Goal: Task Accomplishment & Management: Complete application form

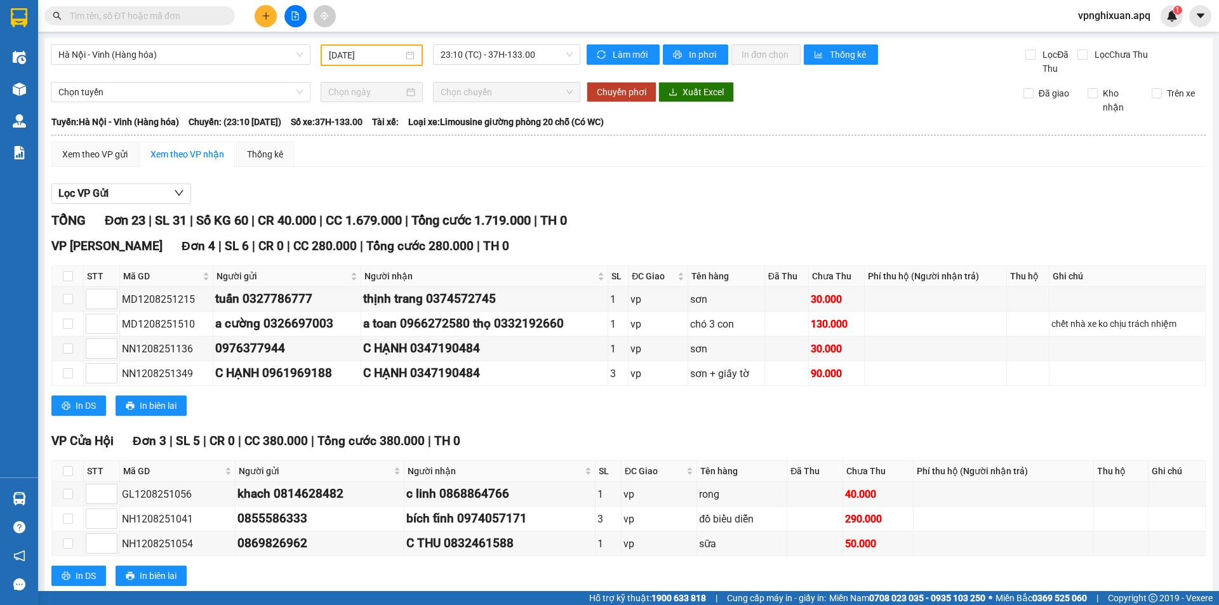
scroll to position [571, 0]
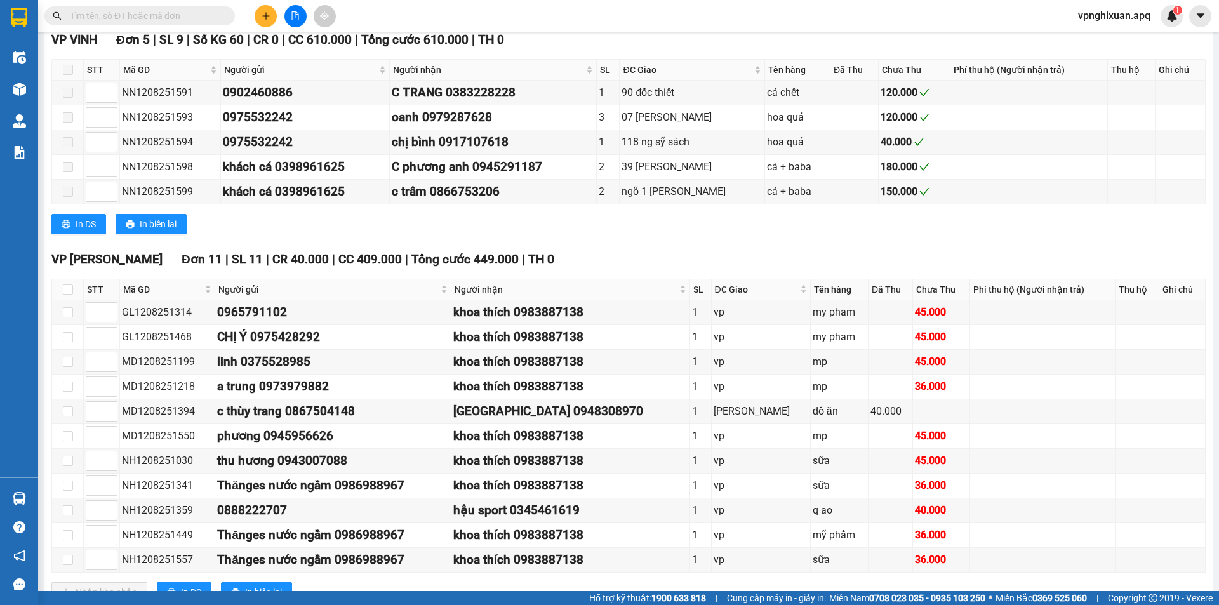
click at [178, 17] on input "text" at bounding box center [145, 16] width 150 height 14
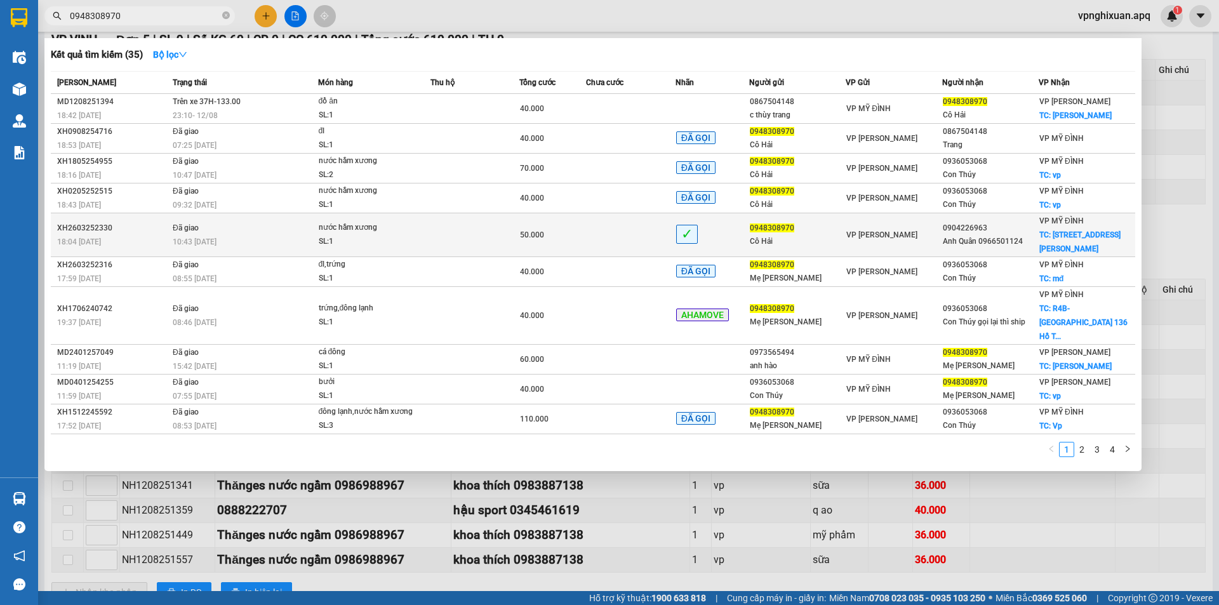
type input "0948308970"
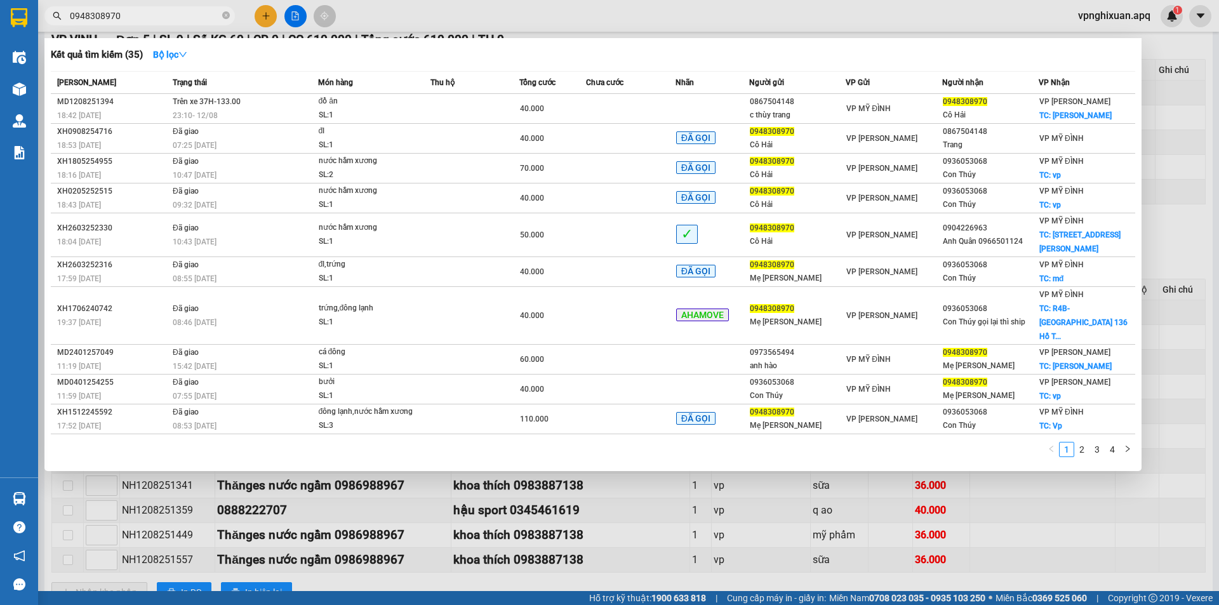
click at [676, 234] on span "✓" at bounding box center [687, 235] width 22 height 20
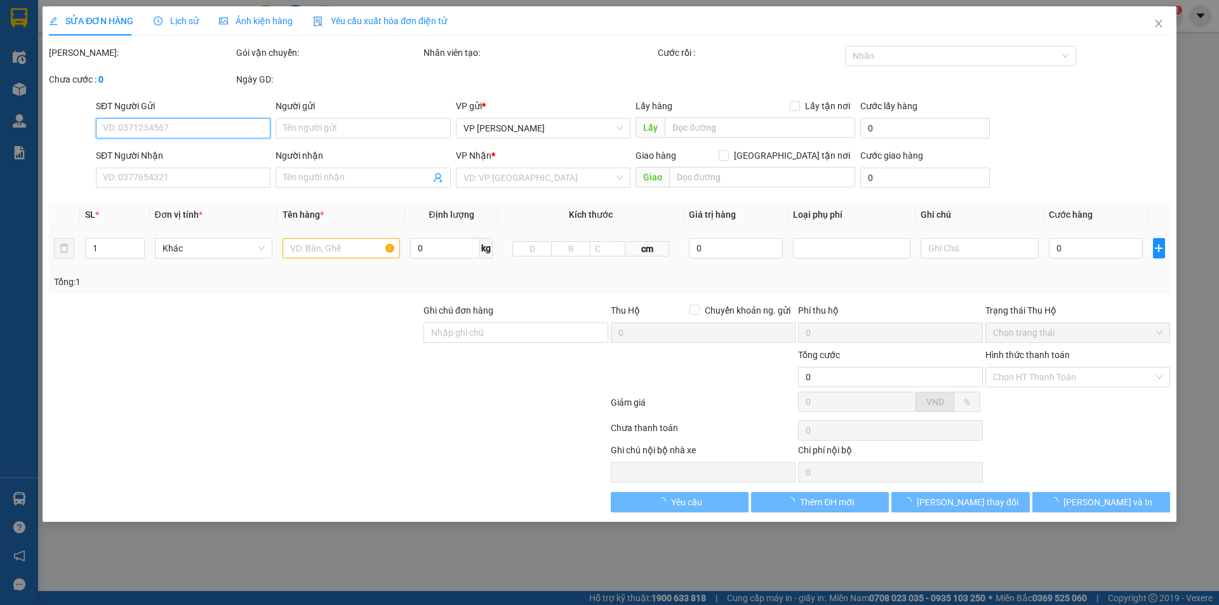
type input "0948308970"
type input "Cô Hải"
type input "0904226963"
type input "Anh Quân 0966501124"
checkbox input "true"
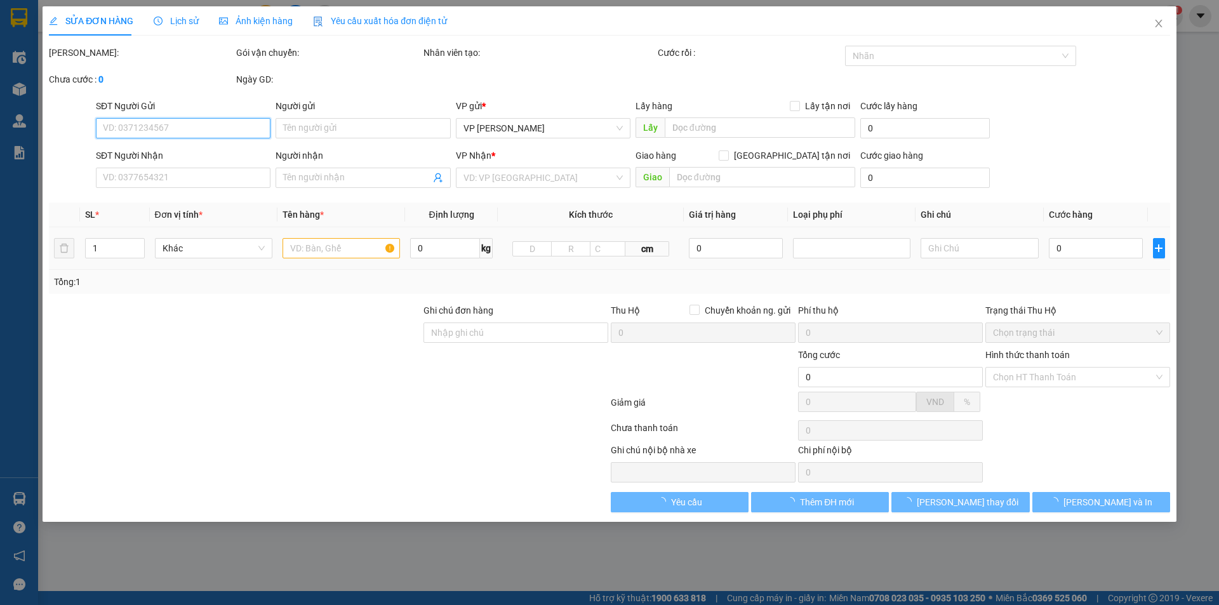
type input "Số 1,[PERSON_NAME],[GEOGRAPHIC_DATA]"
type input "50.000"
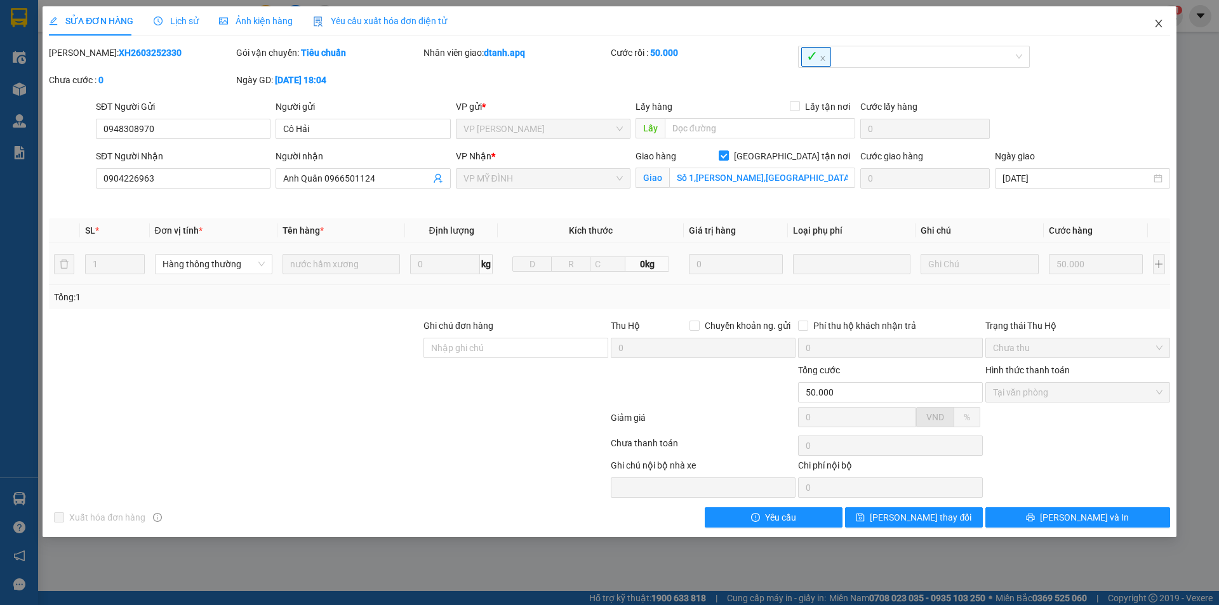
click at [1158, 25] on icon "close" at bounding box center [1158, 24] width 7 height 8
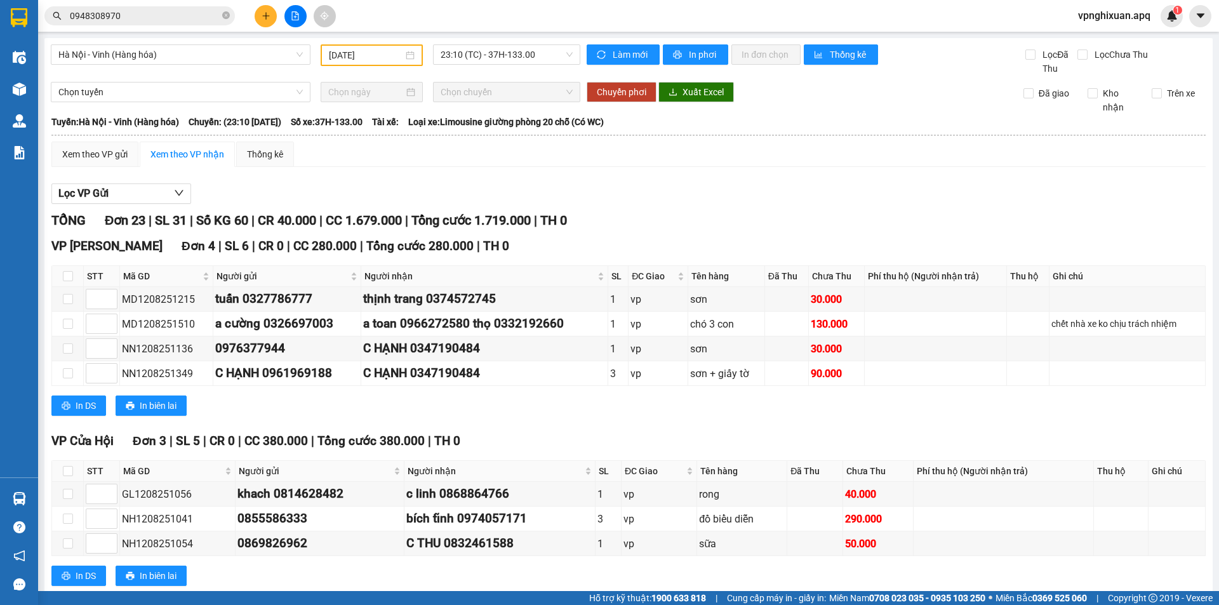
click at [264, 18] on icon "plus" at bounding box center [266, 15] width 9 height 9
click at [177, 17] on input "0948308970" at bounding box center [145, 16] width 150 height 14
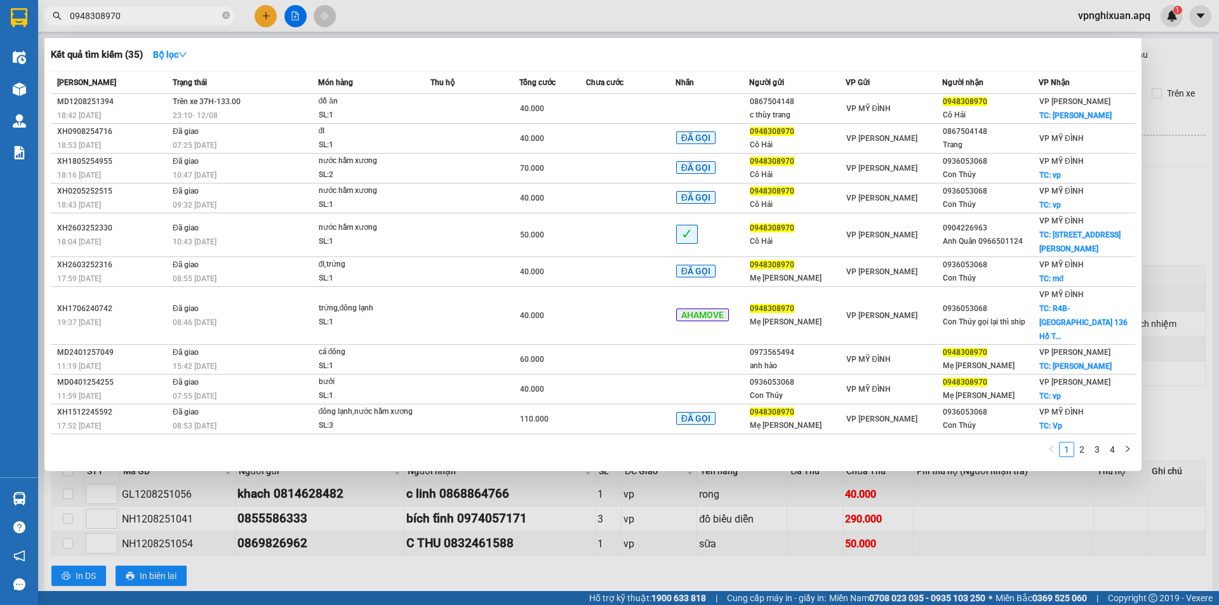
click at [267, 18] on div at bounding box center [609, 302] width 1219 height 605
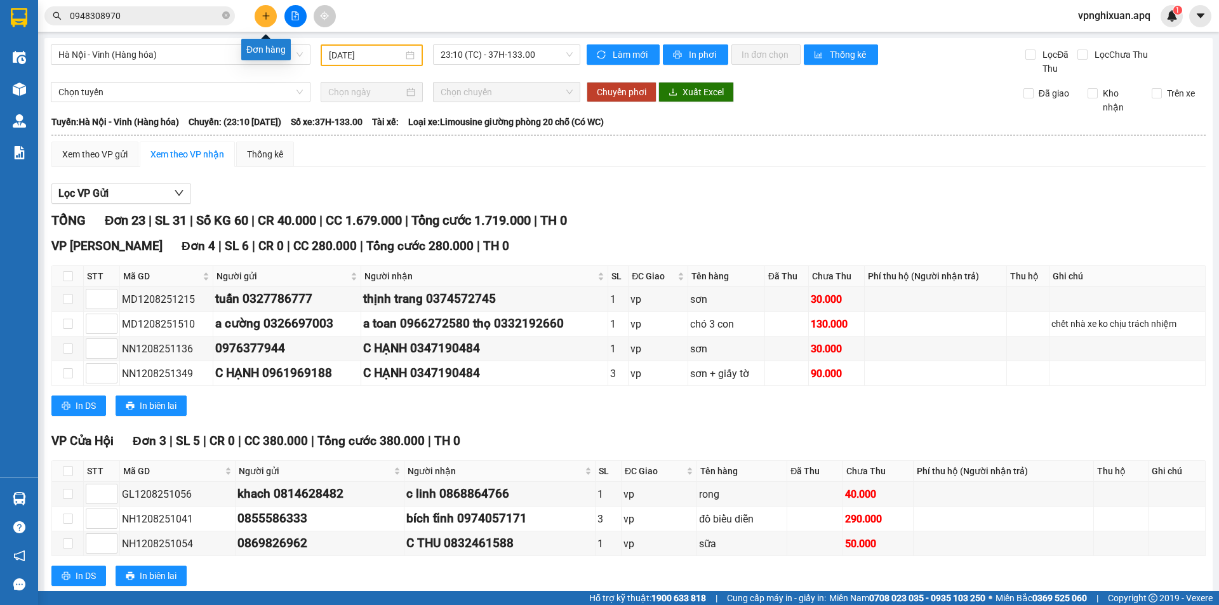
click at [265, 17] on icon "plus" at bounding box center [266, 15] width 9 height 9
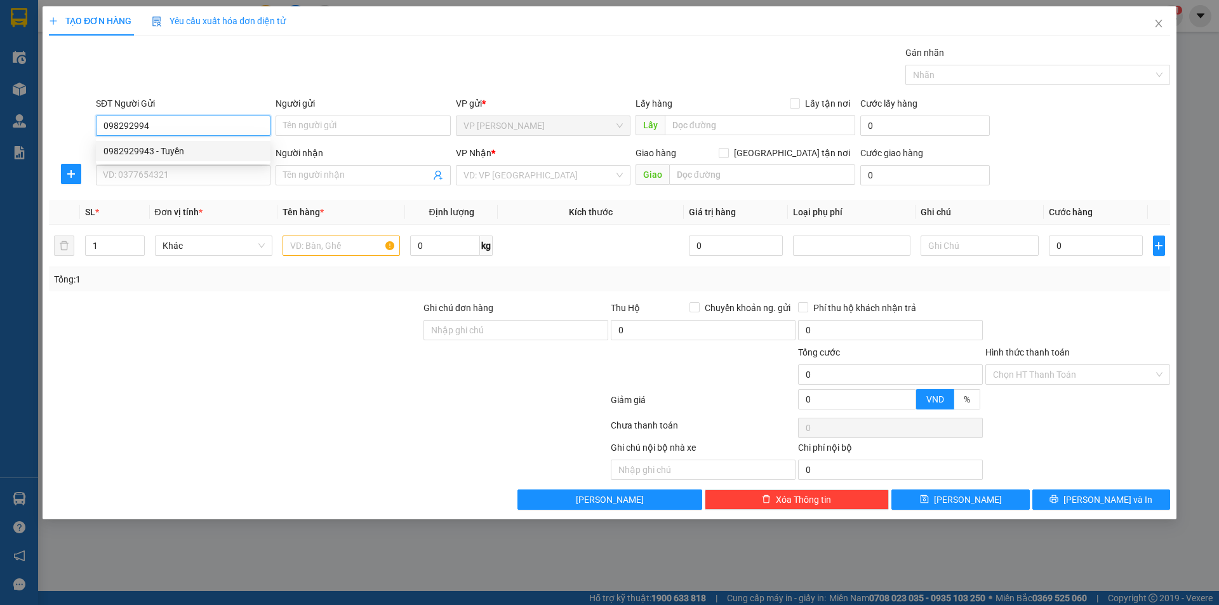
click at [175, 157] on div "0982929943 - Tuyền" at bounding box center [182, 151] width 159 height 14
type input "0982929943"
type input "Tuyền"
type input "0982929943"
click at [181, 178] on input "SĐT Người Nhận" at bounding box center [183, 175] width 175 height 20
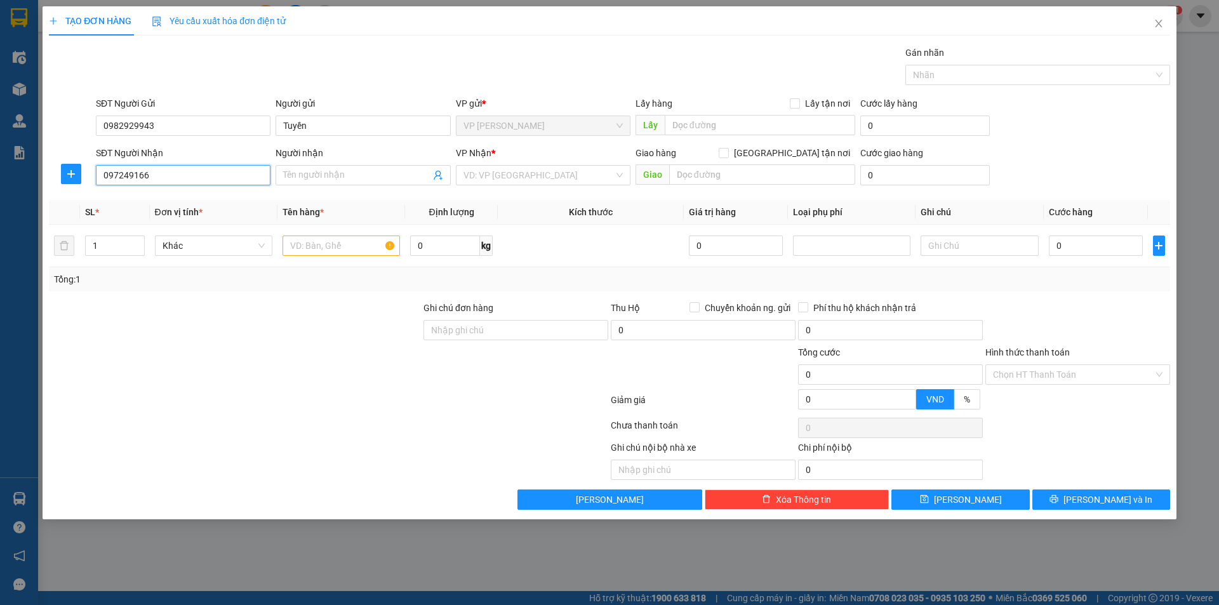
type input "0972491666"
click at [203, 203] on div "0972491666 - [PERSON_NAME] 0974507337" at bounding box center [192, 201] width 178 height 14
type input "[PERSON_NAME] 0974507337"
checkbox input "true"
type input "số 9 326/18 đường bờ tây sông nhuệ ,Bắc từ [GEOGRAPHIC_DATA] ,HN"
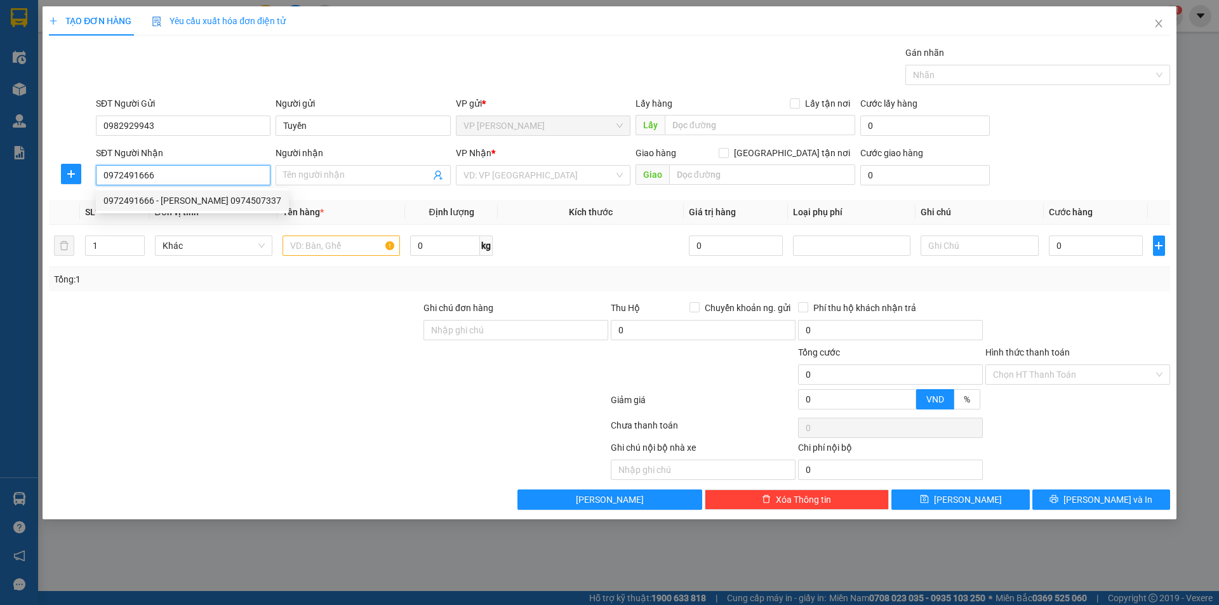
type input "50.000"
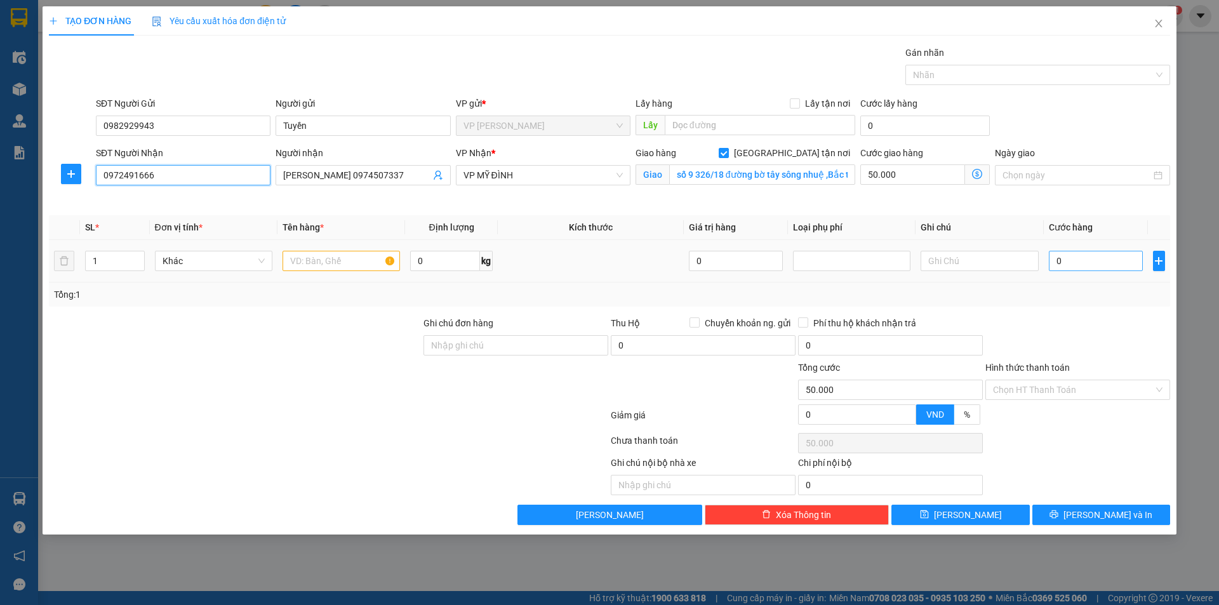
type input "0972491666"
click at [1074, 262] on input "0" at bounding box center [1096, 261] width 95 height 20
type input "4"
type input "50.004"
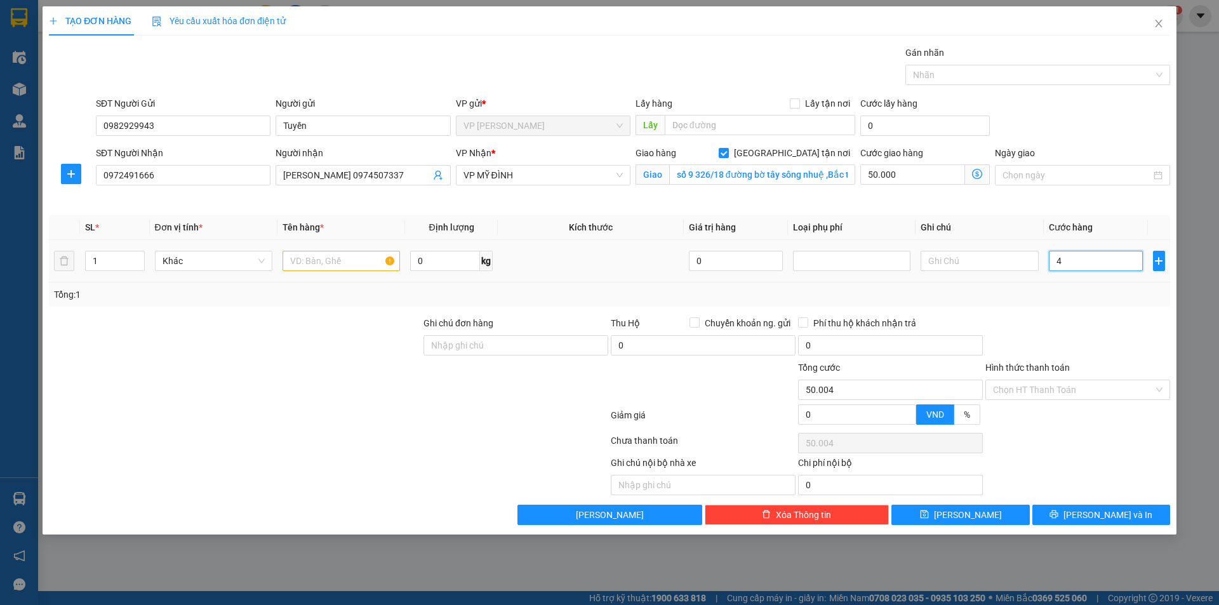
type input "40"
type input "50.040"
type input "400"
type input "50.400"
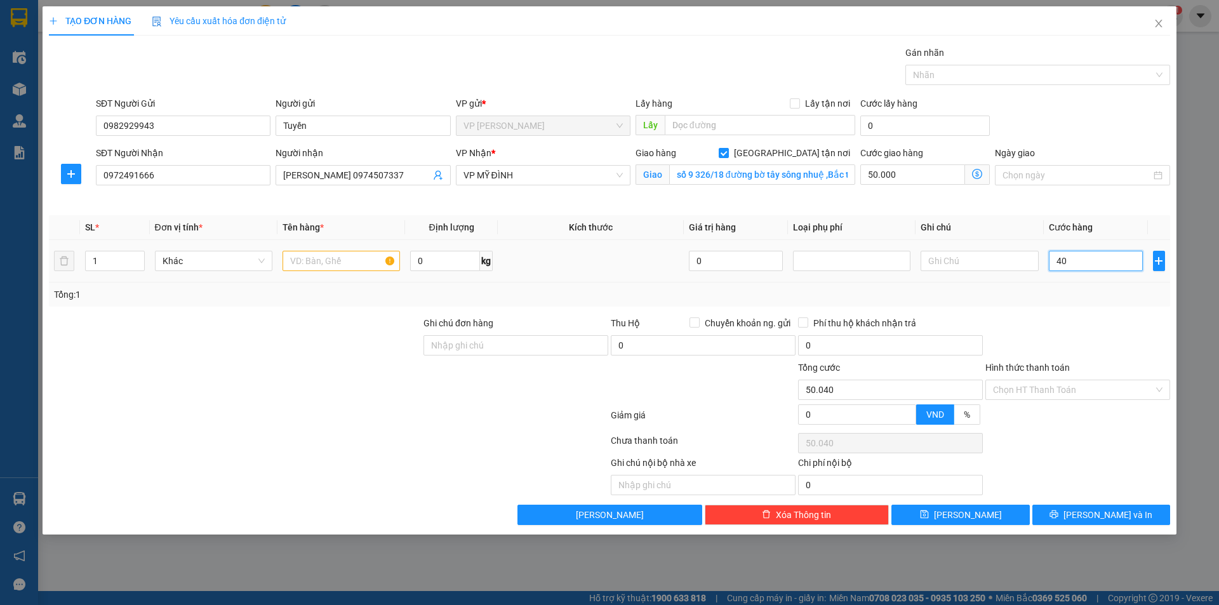
type input "50.400"
type input "4.000"
type input "54.000"
type input "40.000"
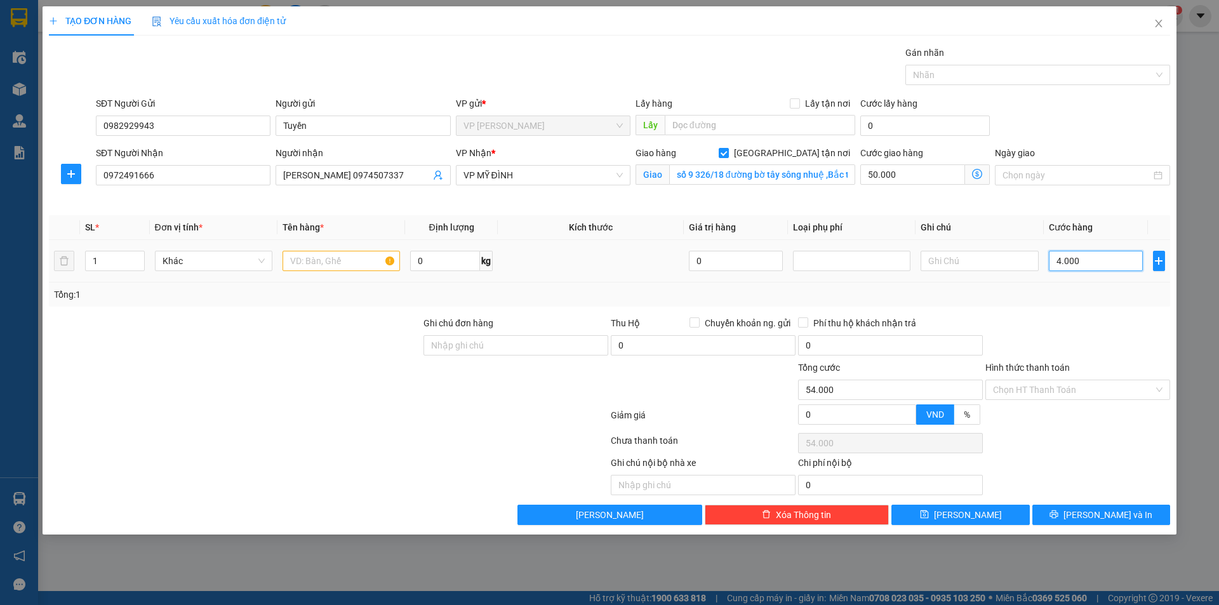
type input "90.000"
type input "4.000"
type input "54.000"
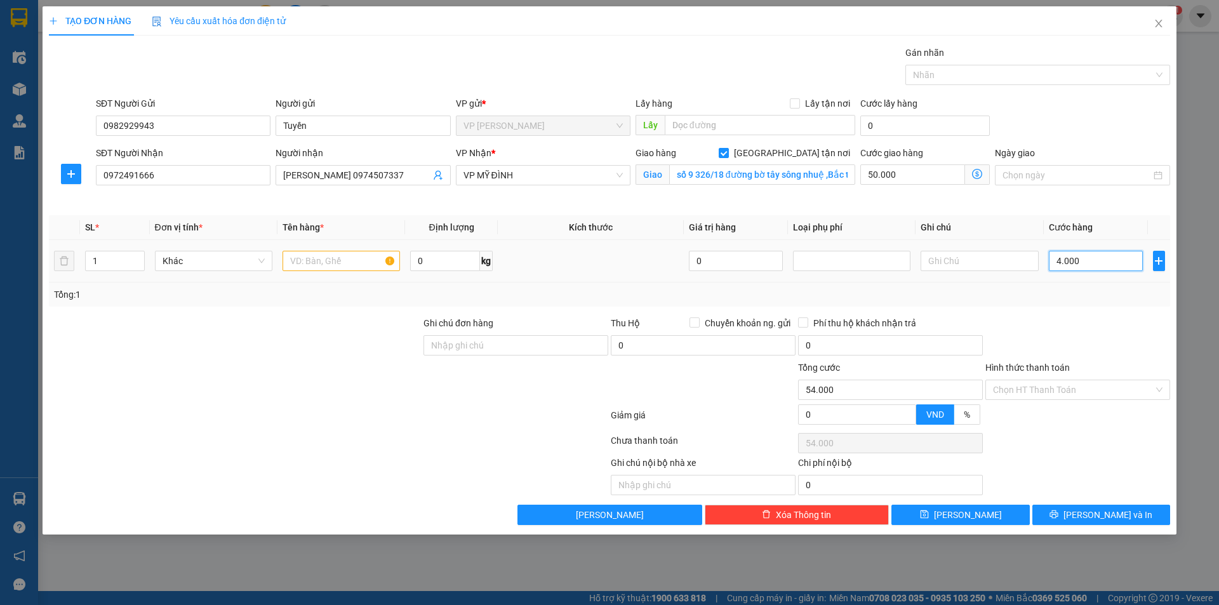
type input "400"
type input "50.400"
type input "40"
type input "50.040"
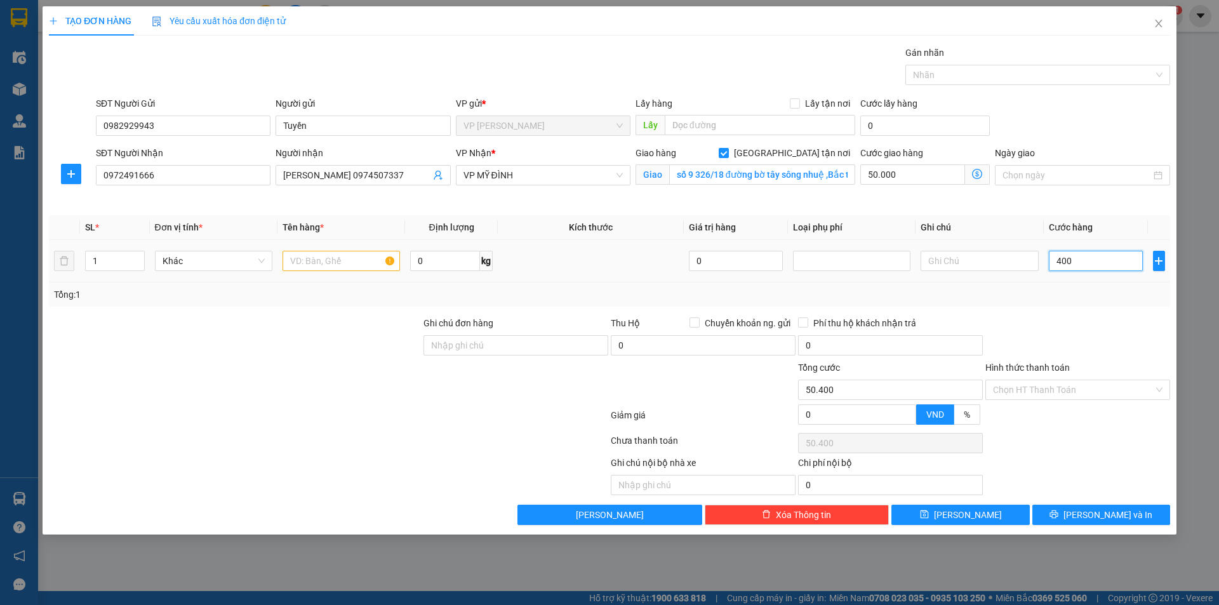
type input "50.040"
type input "4"
type input "50.004"
type input "0"
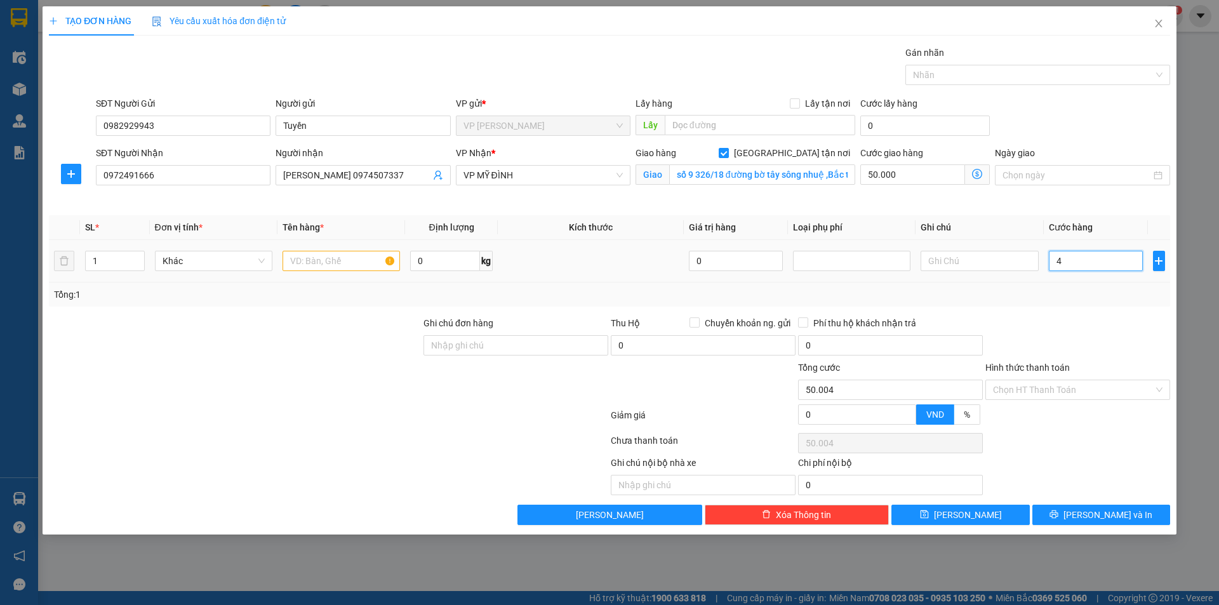
type input "50.000"
click at [1055, 255] on input "0" at bounding box center [1096, 261] width 95 height 20
type input "50"
type input "50.050"
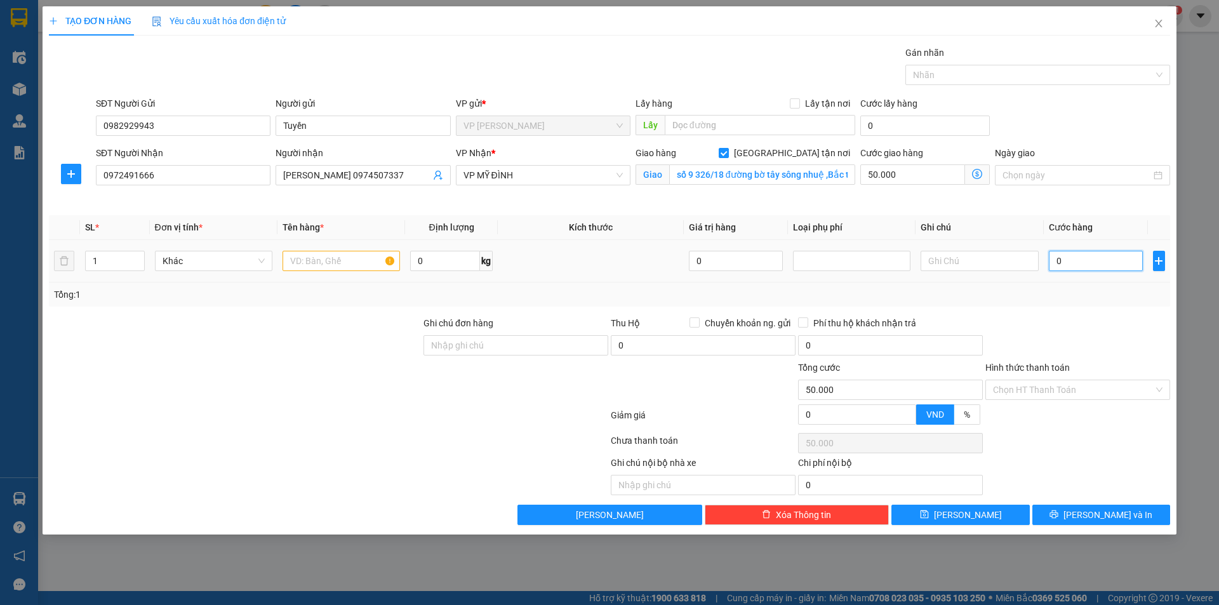
type input "50.050"
type input "500"
type input "50.500"
type input "5.000"
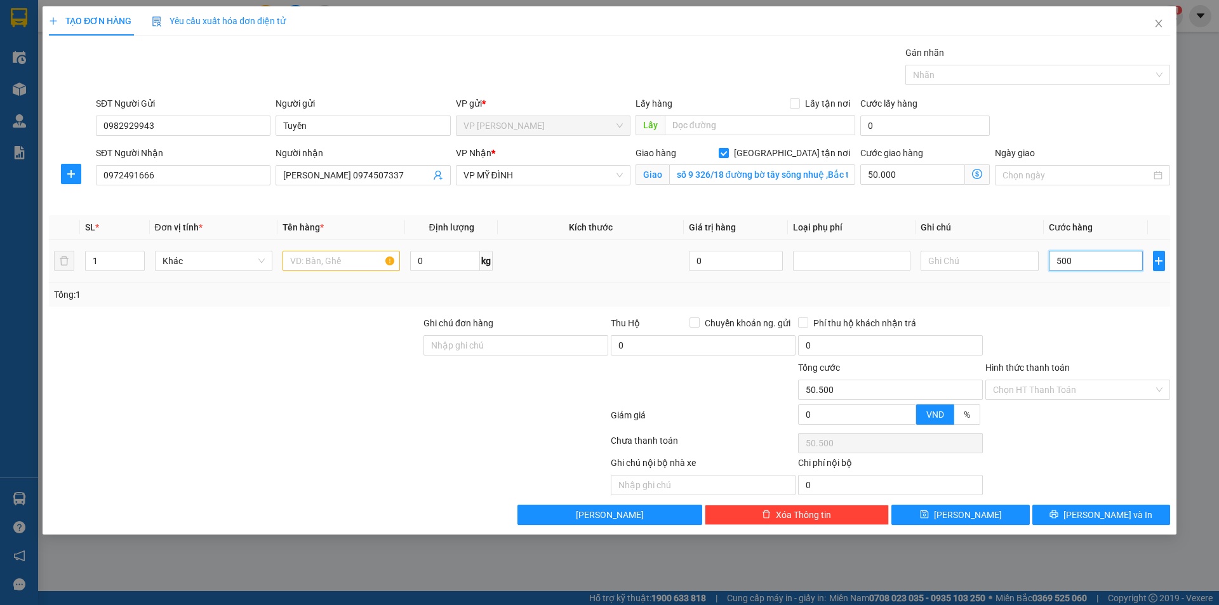
type input "55.000"
type input "50.000"
type input "100.000"
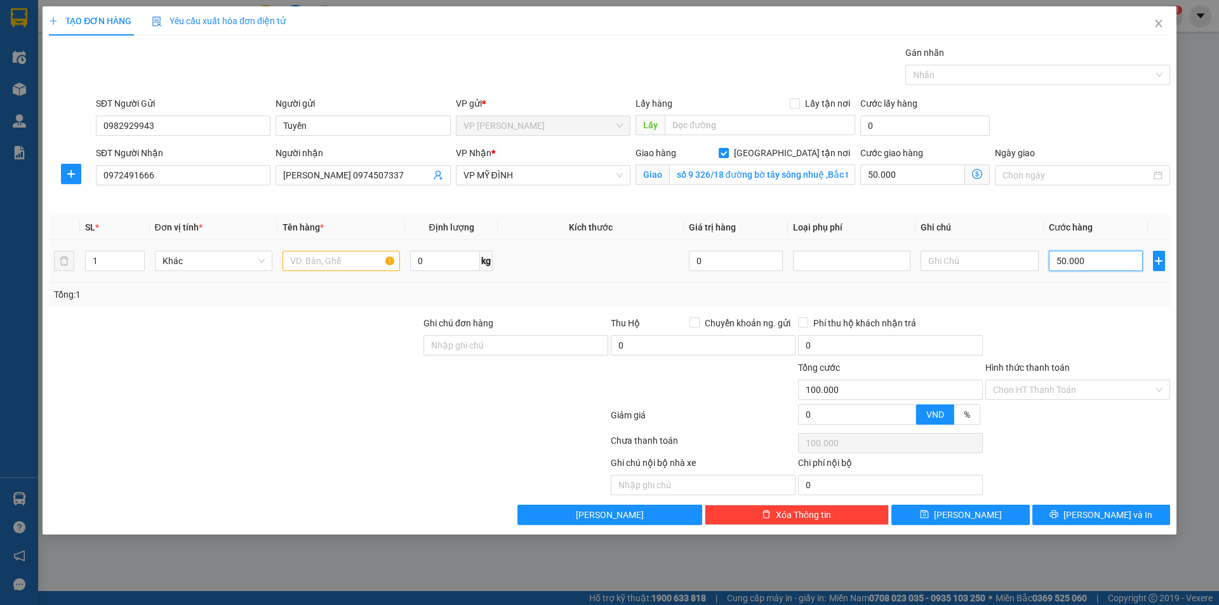
type input "500.000"
type input "550.000"
type input "50.000"
type input "100.000"
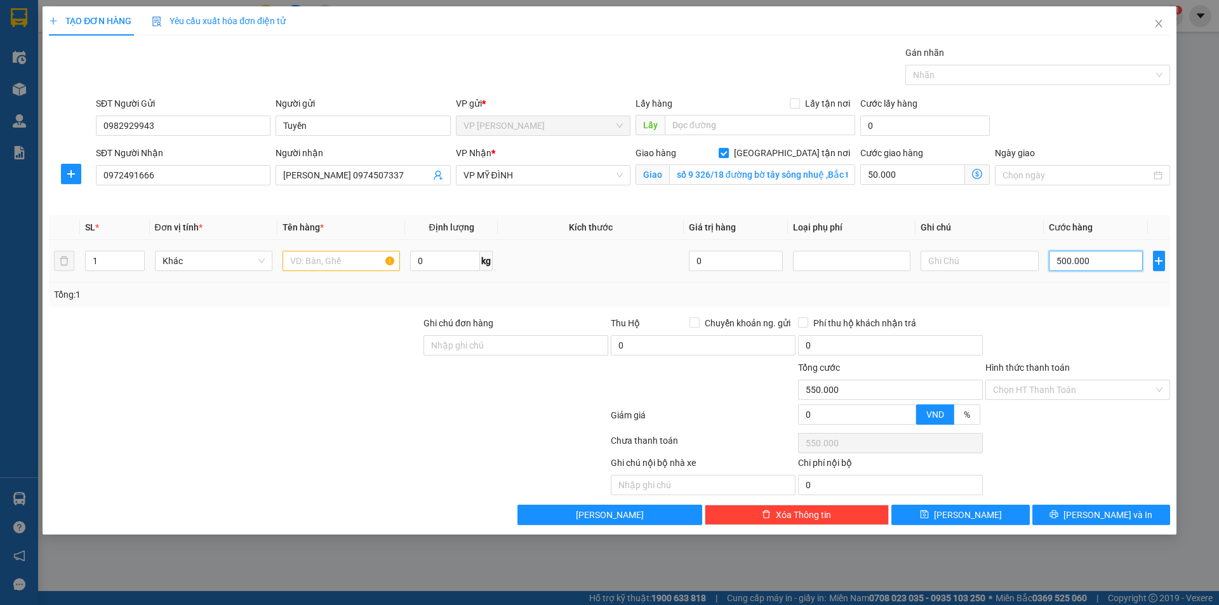
type input "100.000"
type input "50.000"
click at [331, 260] on input "text" at bounding box center [341, 261] width 117 height 20
click at [348, 263] on input "text" at bounding box center [341, 261] width 117 height 20
type input "thực phẩm"
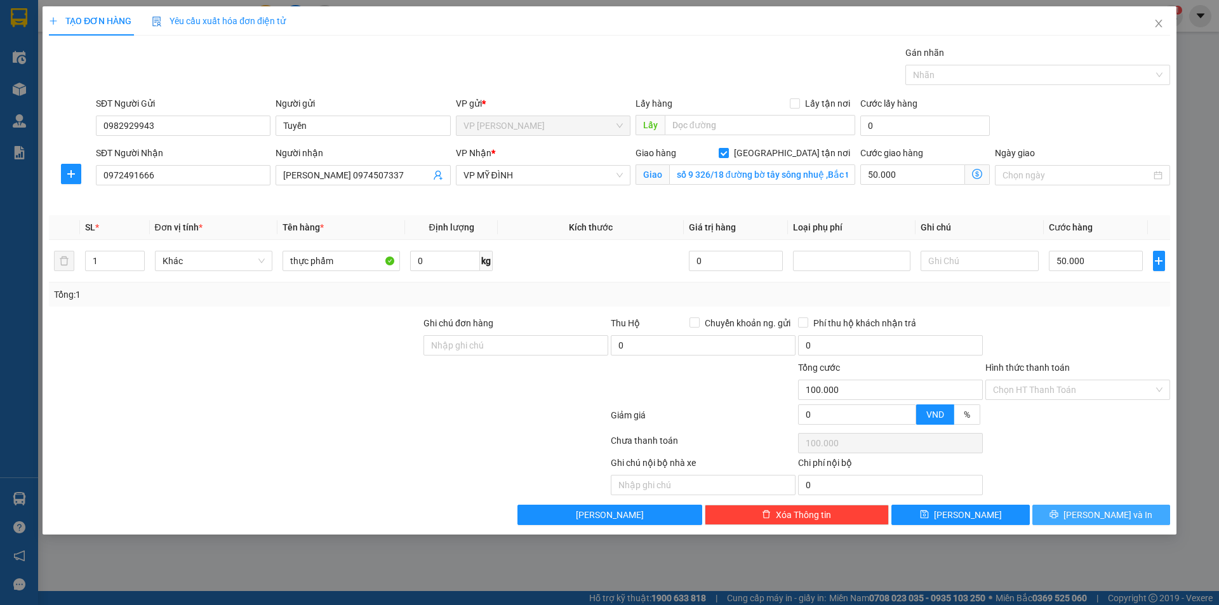
click at [1098, 517] on span "[PERSON_NAME] và In" at bounding box center [1108, 515] width 89 height 14
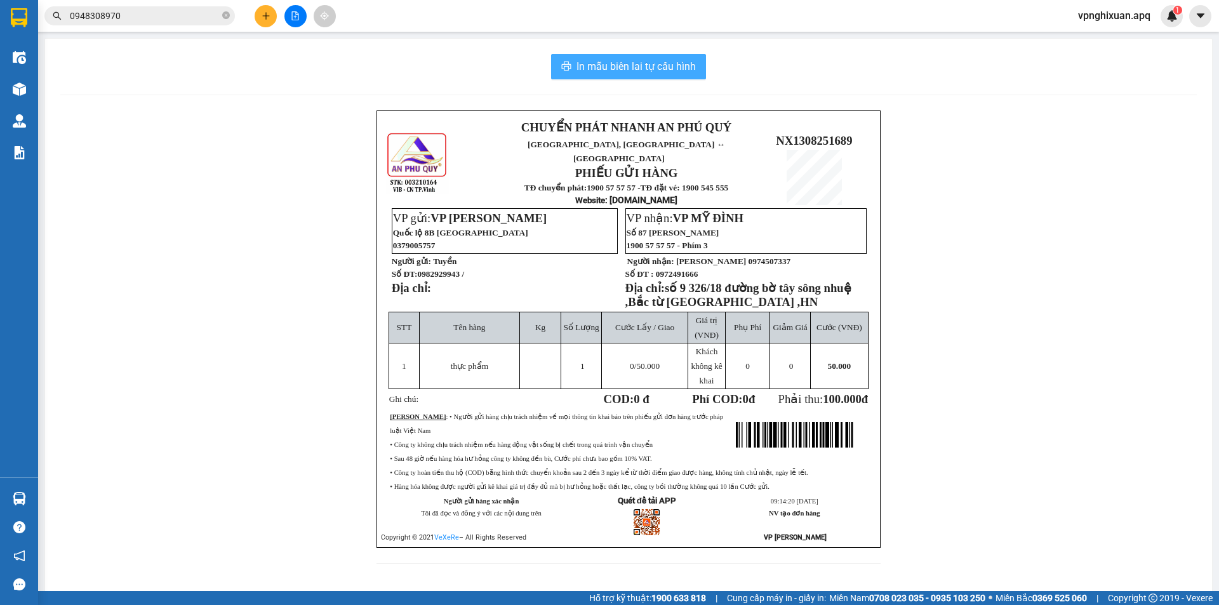
click at [611, 67] on span "In mẫu biên lai tự cấu hình" at bounding box center [636, 66] width 119 height 16
